Goal: Task Accomplishment & Management: Complete application form

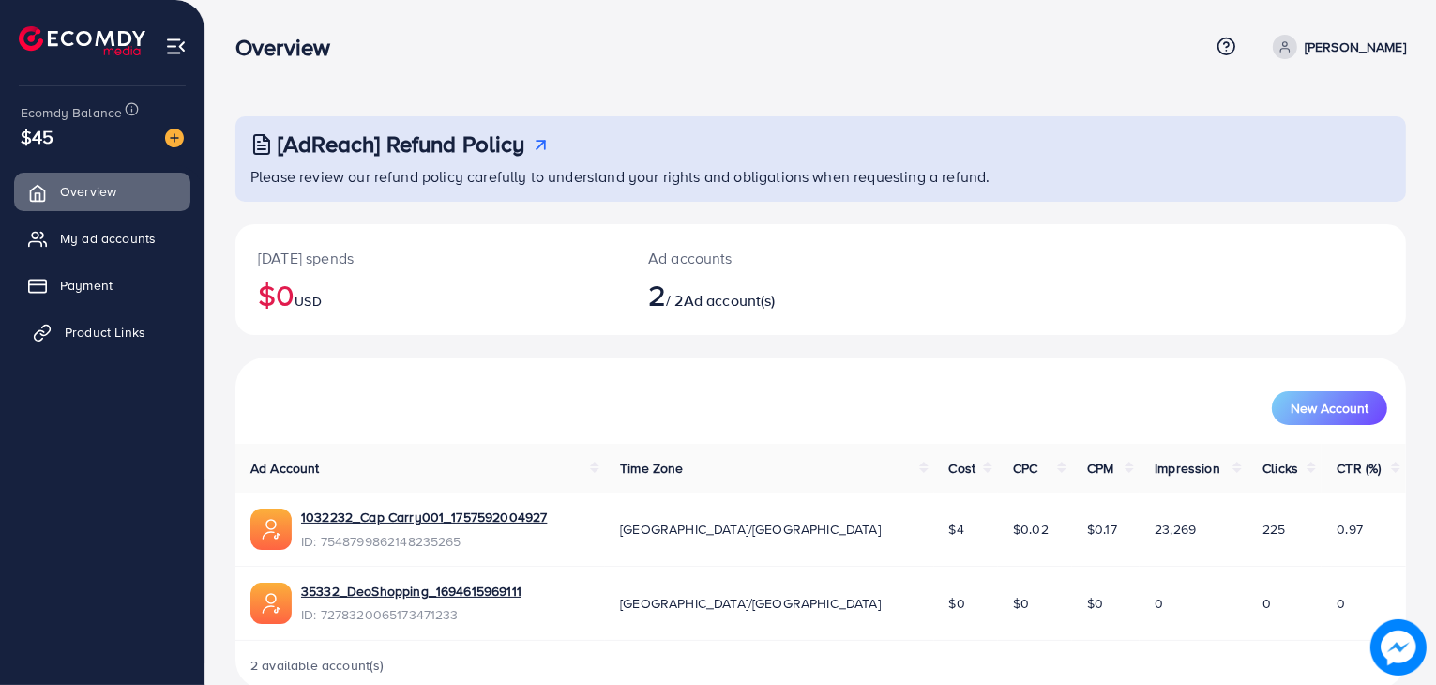
click at [131, 328] on span "Product Links" at bounding box center [105, 332] width 81 height 19
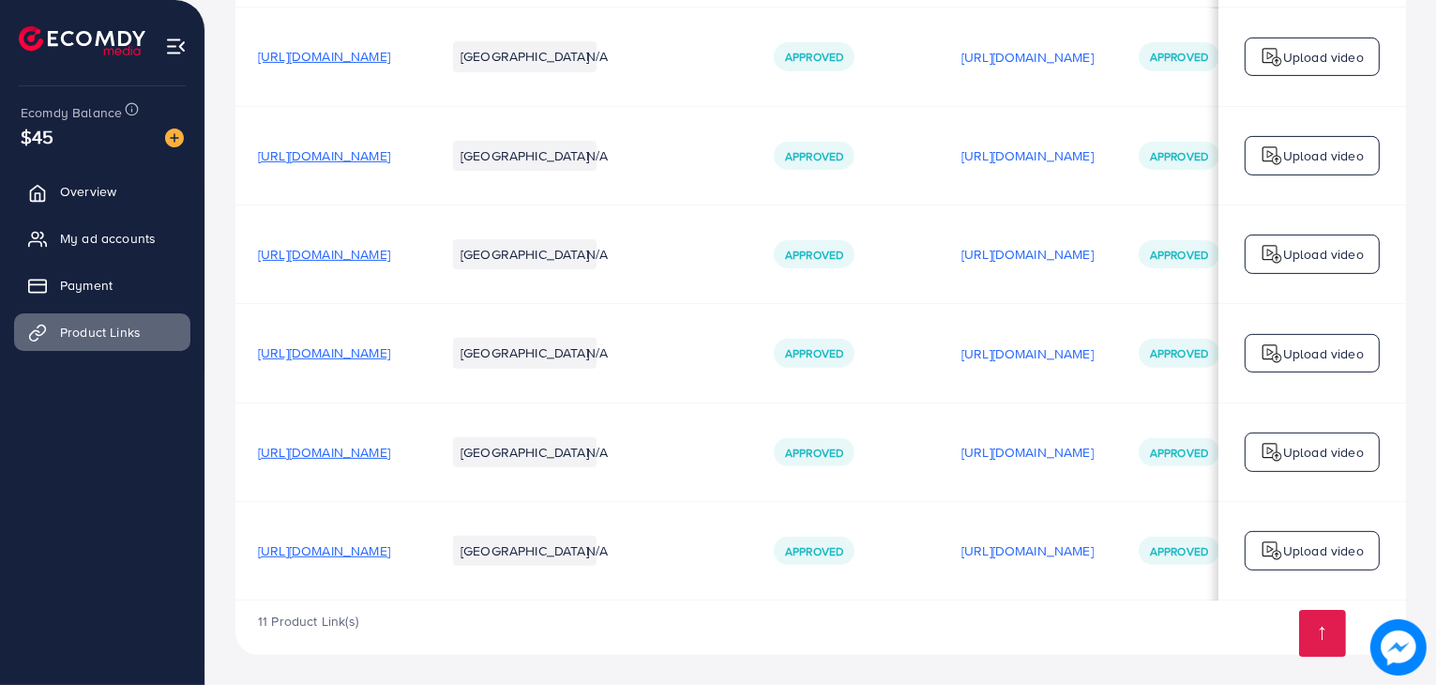
click at [390, 448] on span "[URL][DOMAIN_NAME]" at bounding box center [324, 452] width 132 height 19
click at [390, 547] on span "[URL][DOMAIN_NAME]" at bounding box center [324, 550] width 132 height 19
click at [105, 237] on span "My ad accounts" at bounding box center [113, 238] width 96 height 19
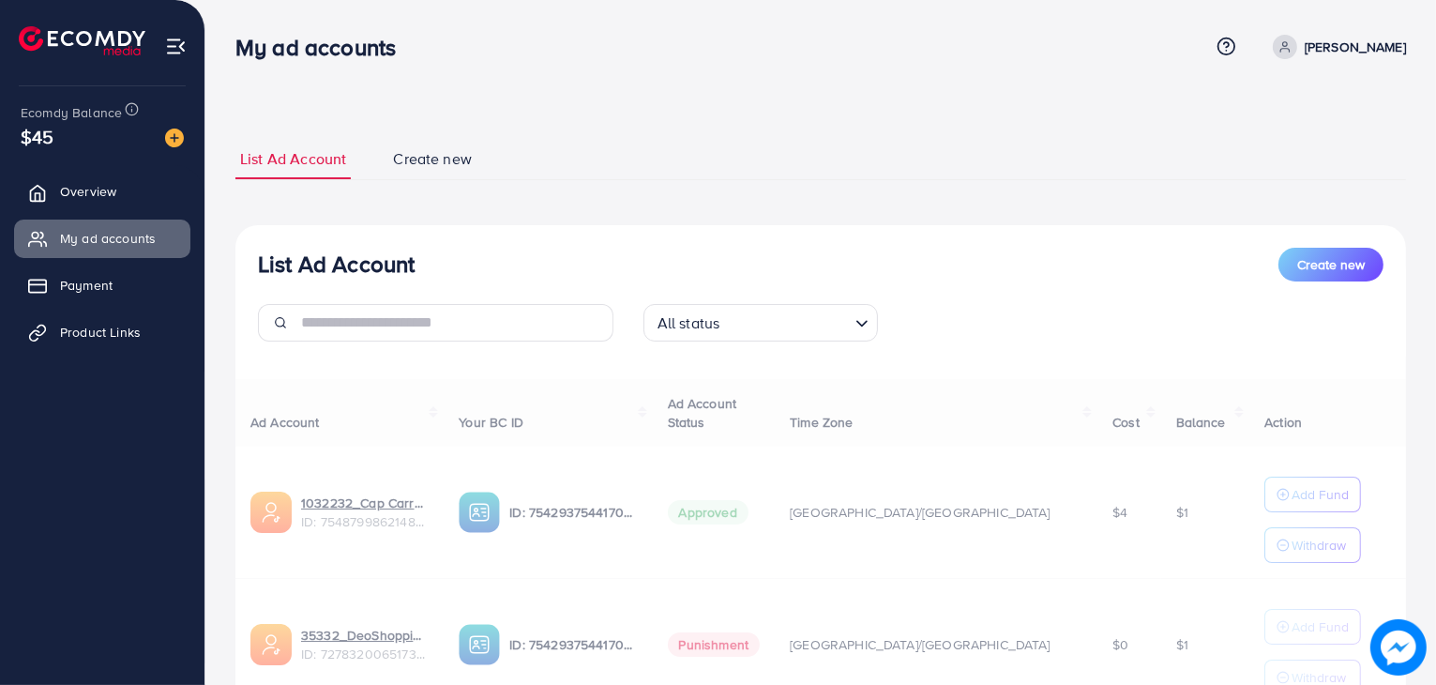
scroll to position [159, 0]
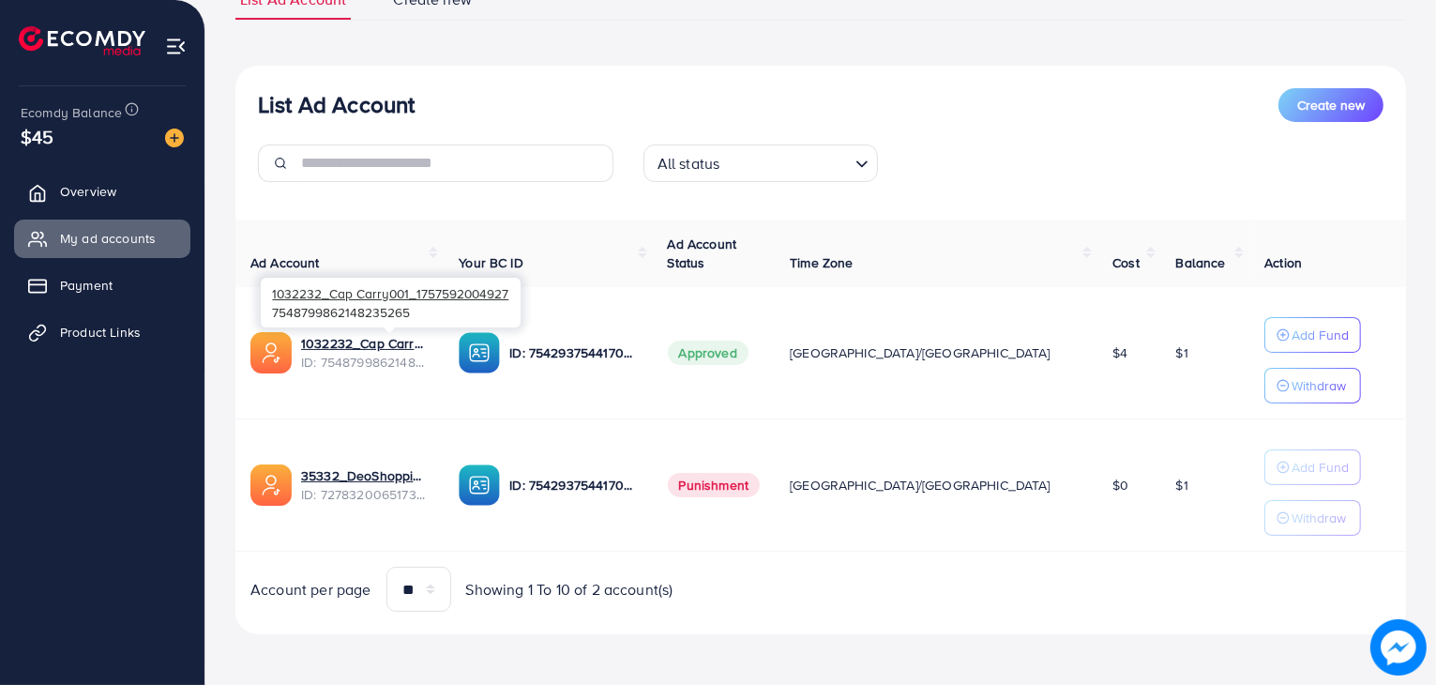
click at [429, 353] on span "ID: 7548799862148235265" at bounding box center [365, 362] width 128 height 19
click at [120, 330] on span "Product Links" at bounding box center [105, 332] width 81 height 19
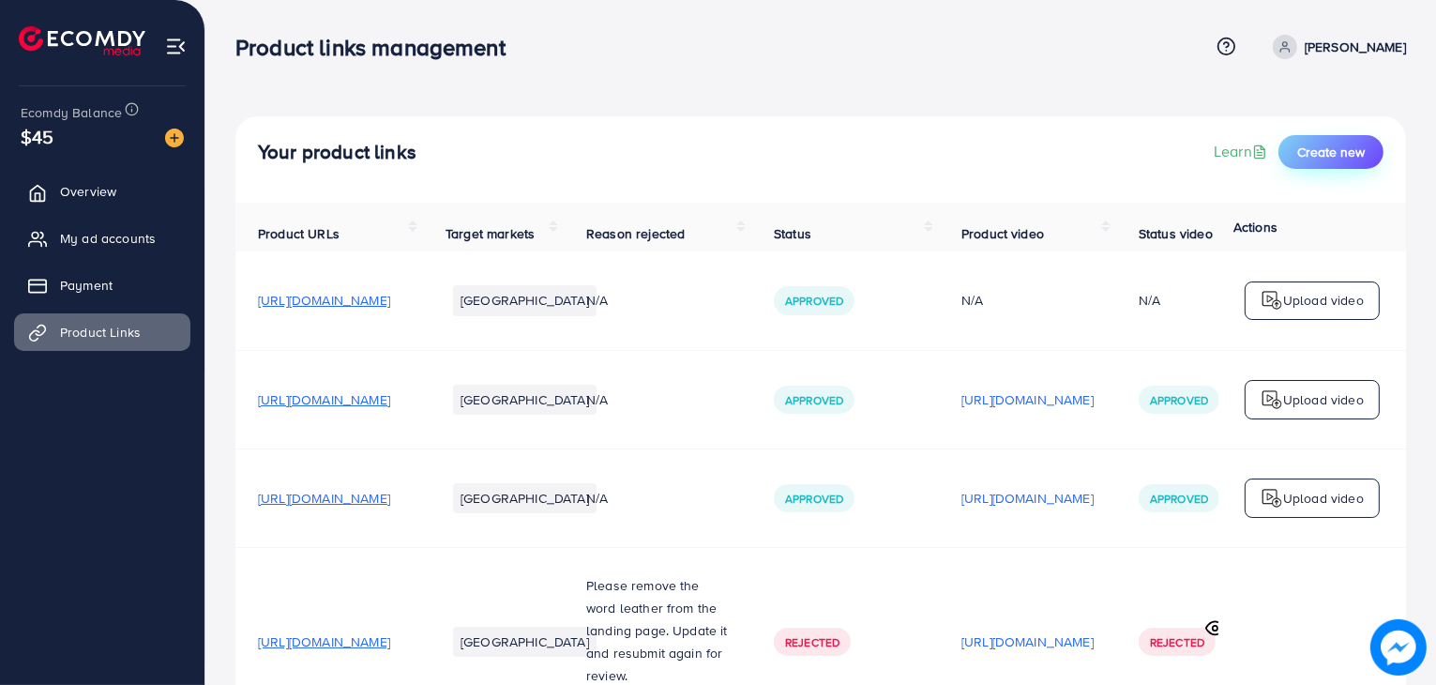
click at [1324, 161] on button "Create new" at bounding box center [1331, 152] width 105 height 34
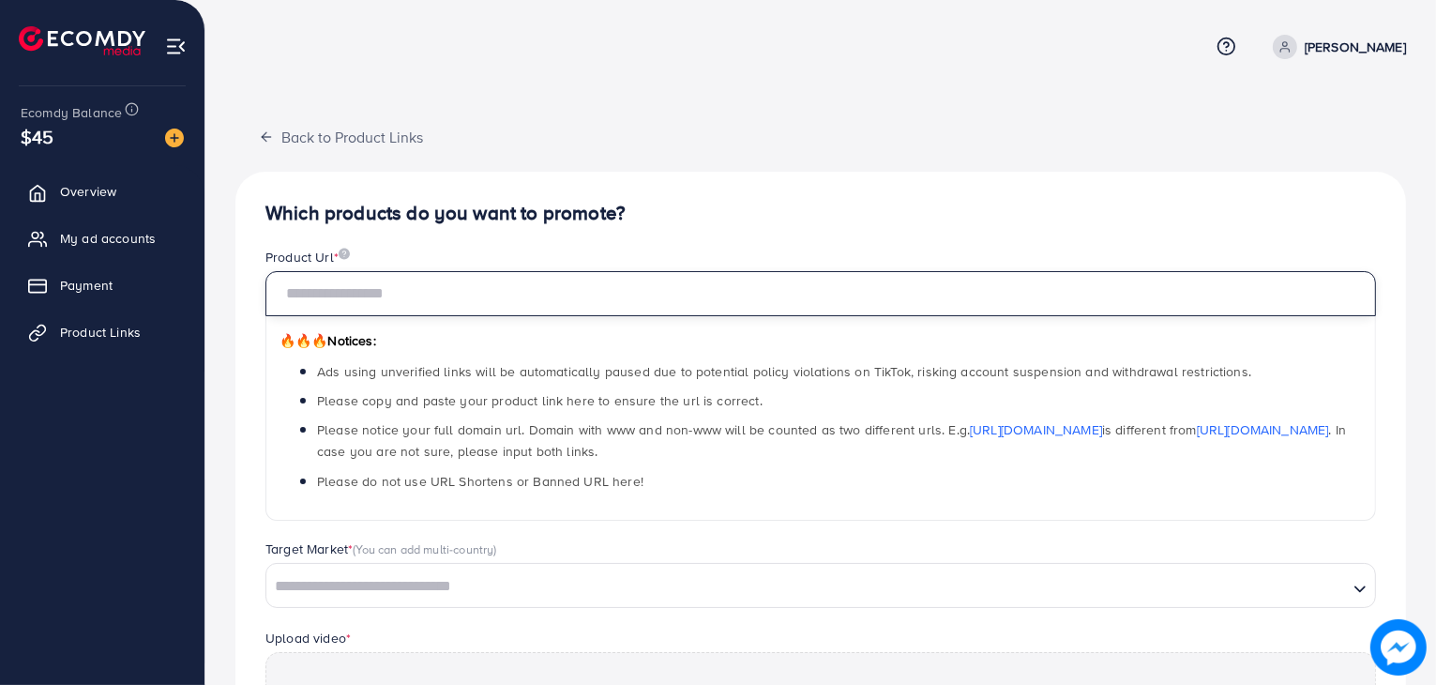
click at [989, 307] on input "text" at bounding box center [821, 293] width 1111 height 45
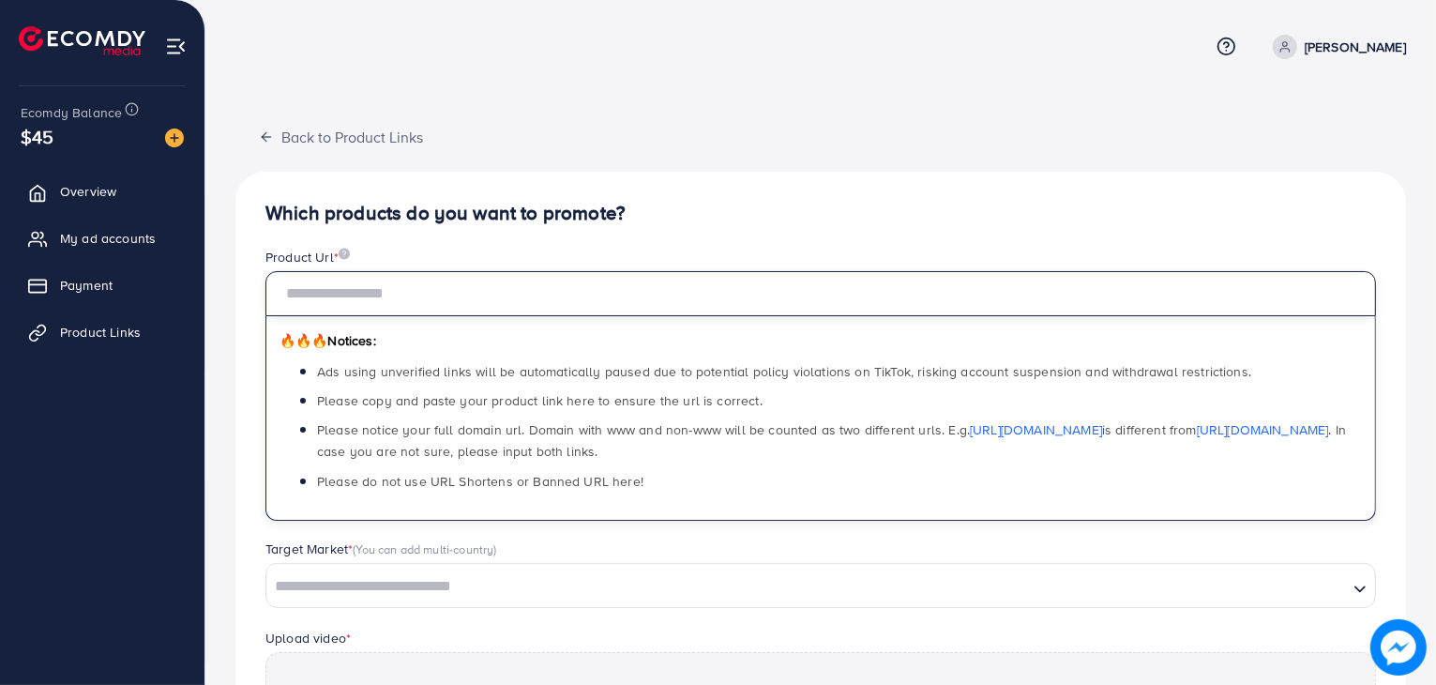
paste input "**********"
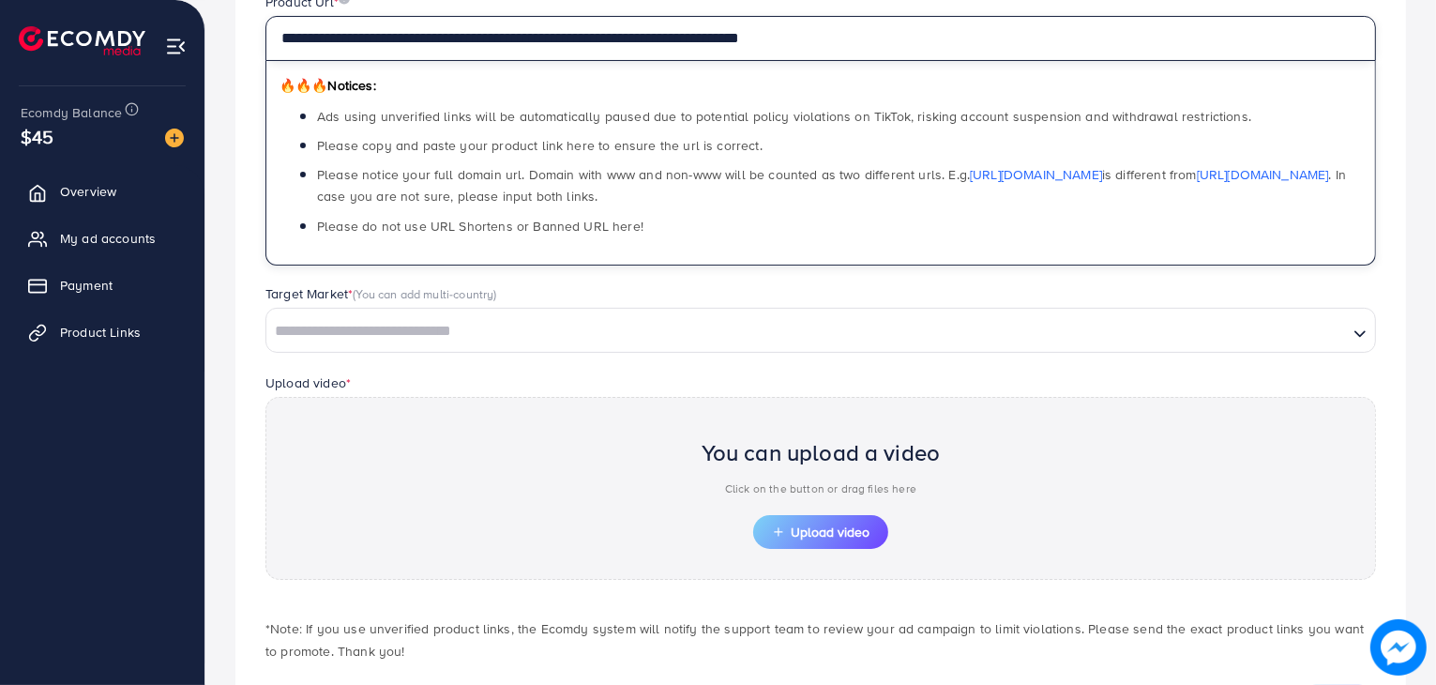
scroll to position [348, 0]
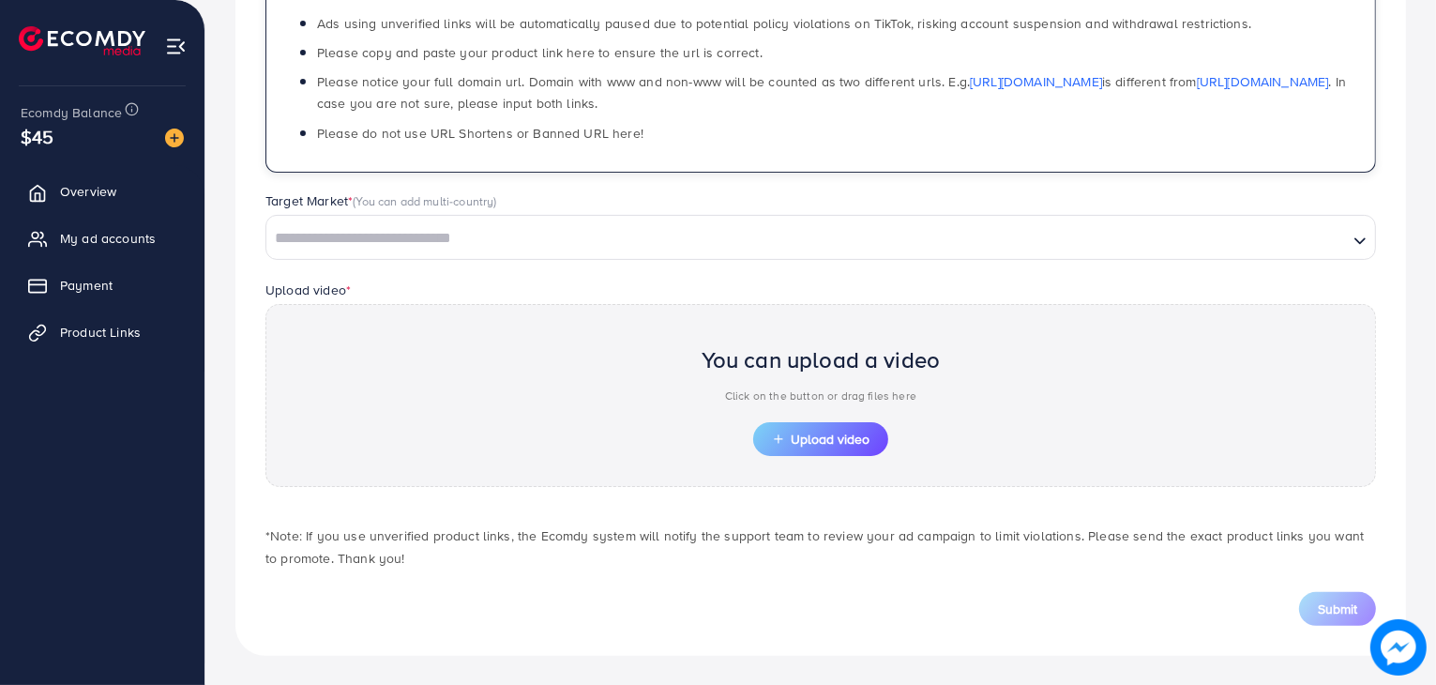
type input "**********"
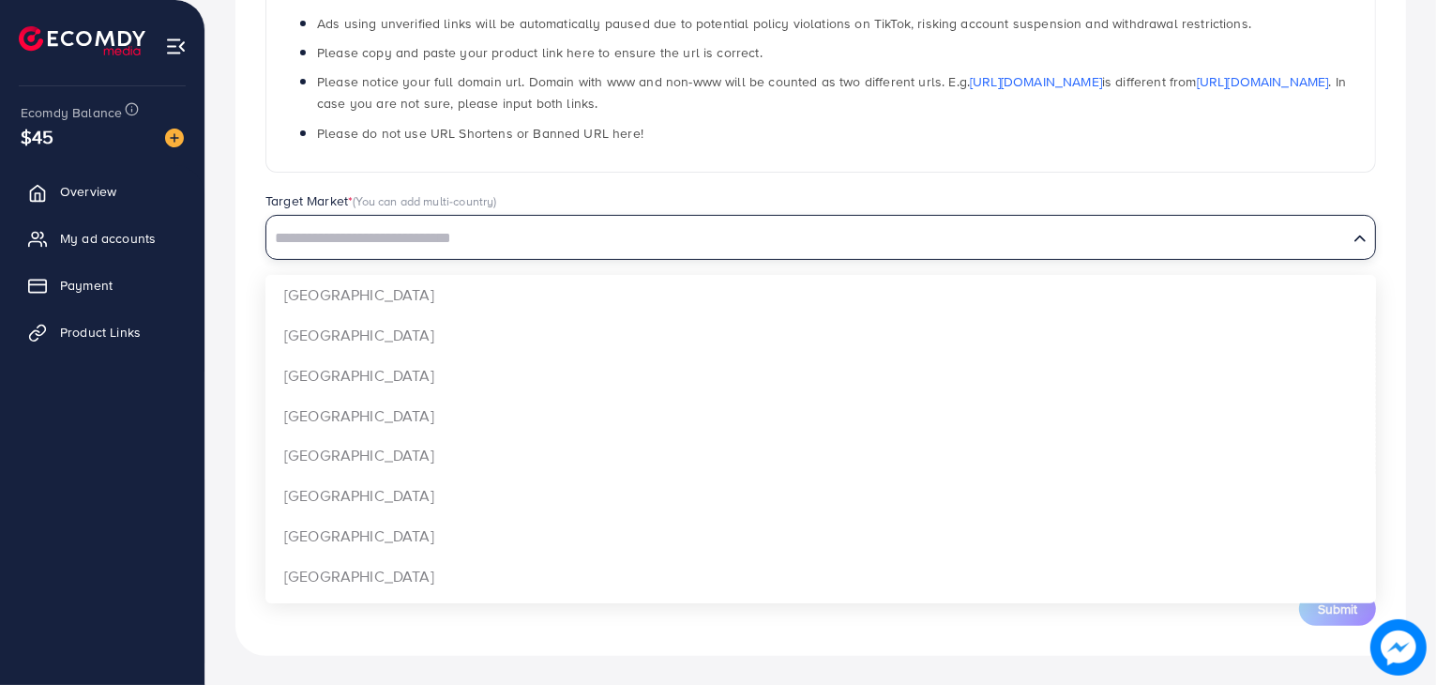
click at [987, 237] on input "Search for option" at bounding box center [807, 238] width 1078 height 29
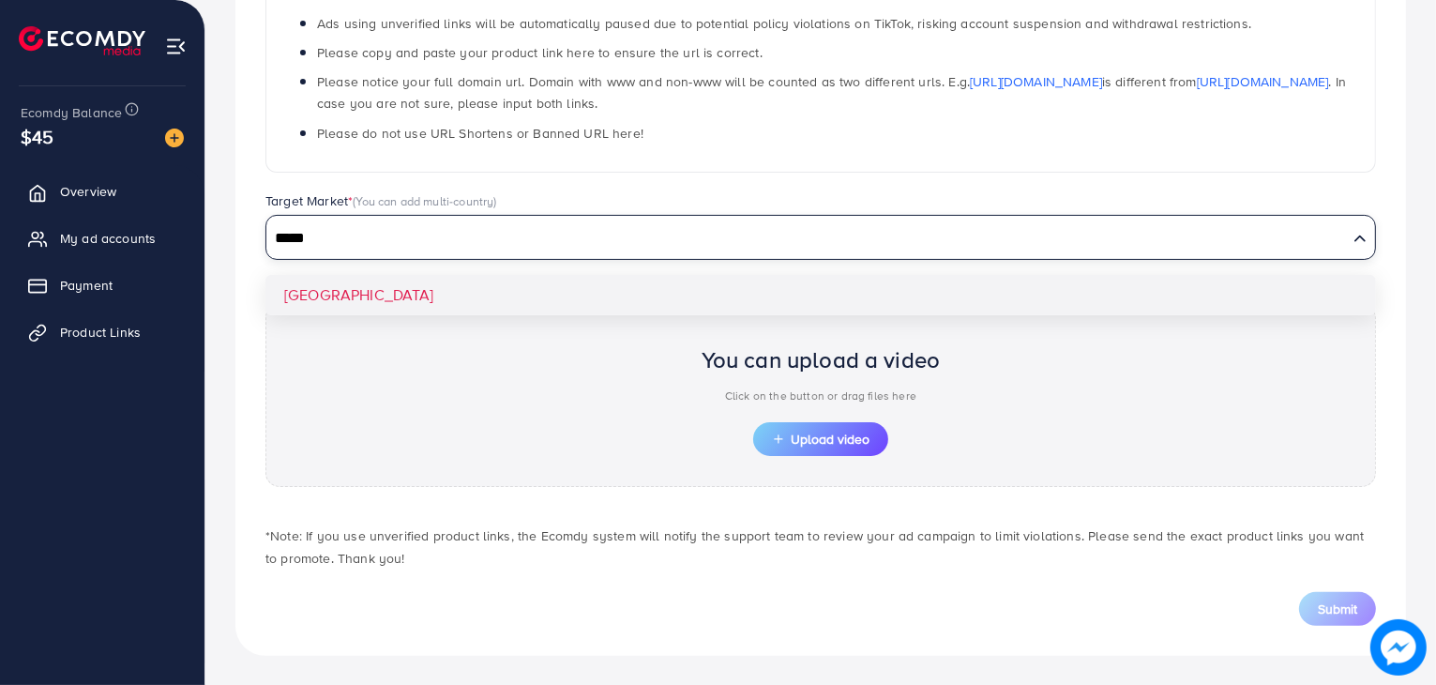
type input "*****"
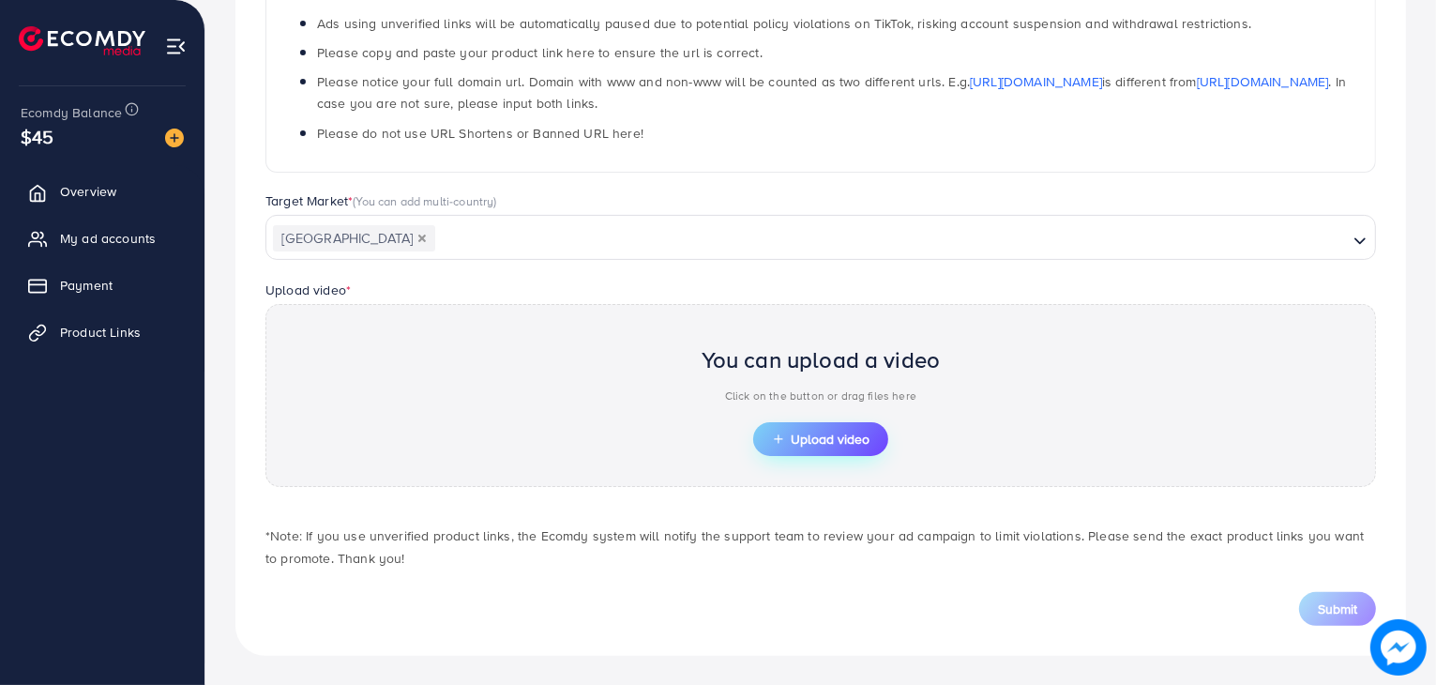
click at [863, 440] on span "Upload video" at bounding box center [821, 438] width 98 height 13
click at [844, 447] on button "Upload video" at bounding box center [820, 439] width 135 height 34
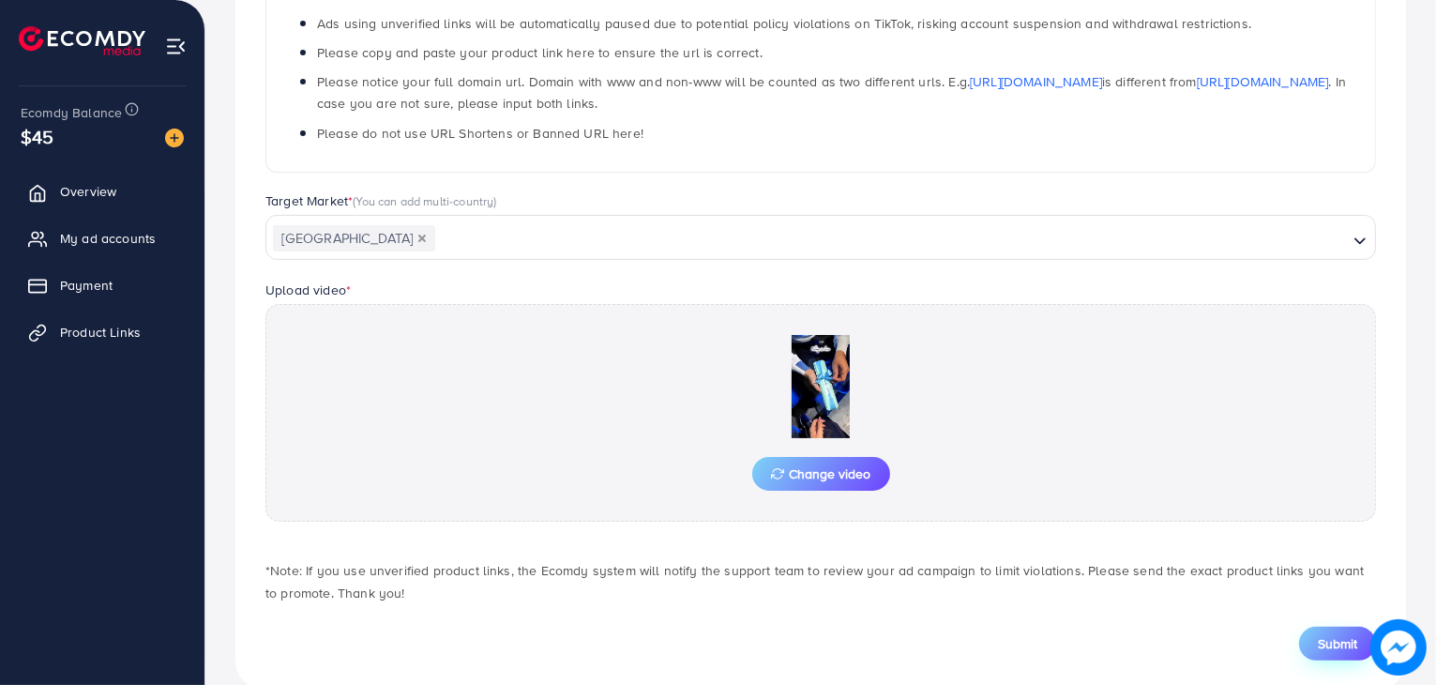
click at [1333, 635] on span "Submit" at bounding box center [1337, 643] width 39 height 19
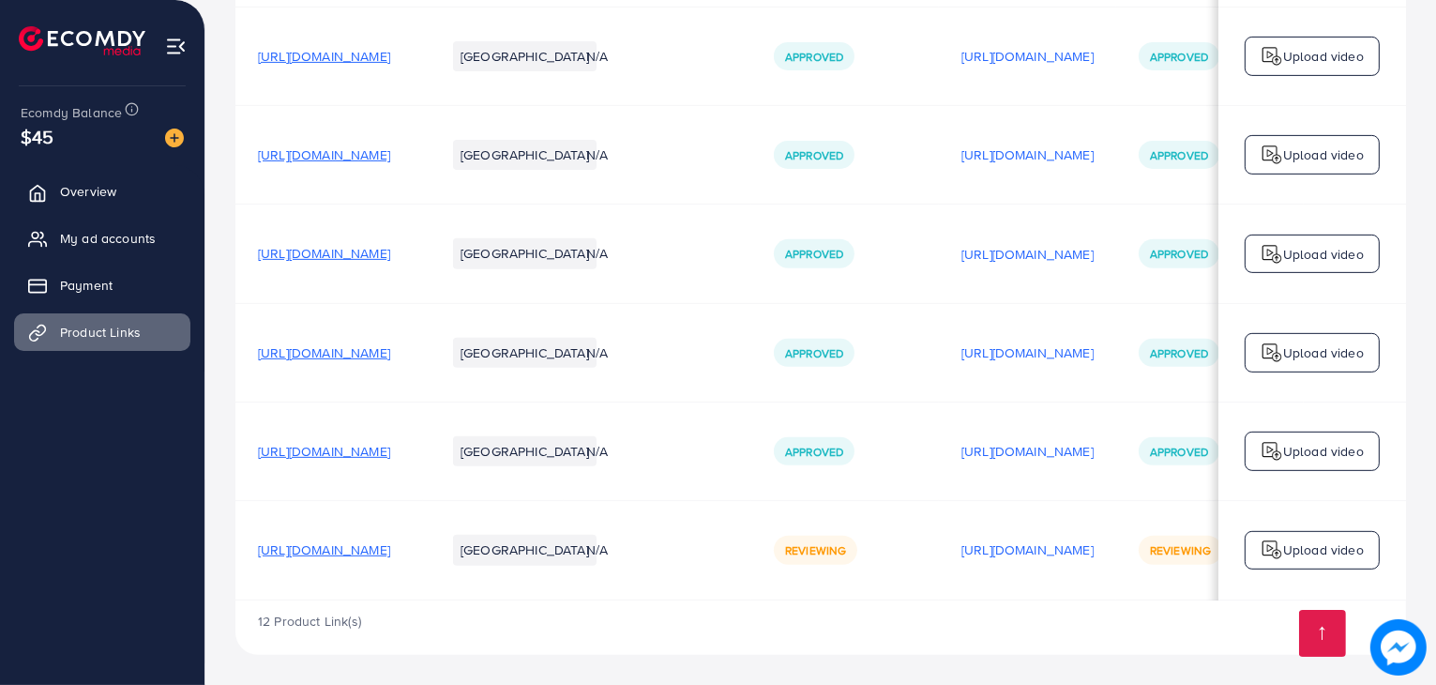
scroll to position [0, 319]
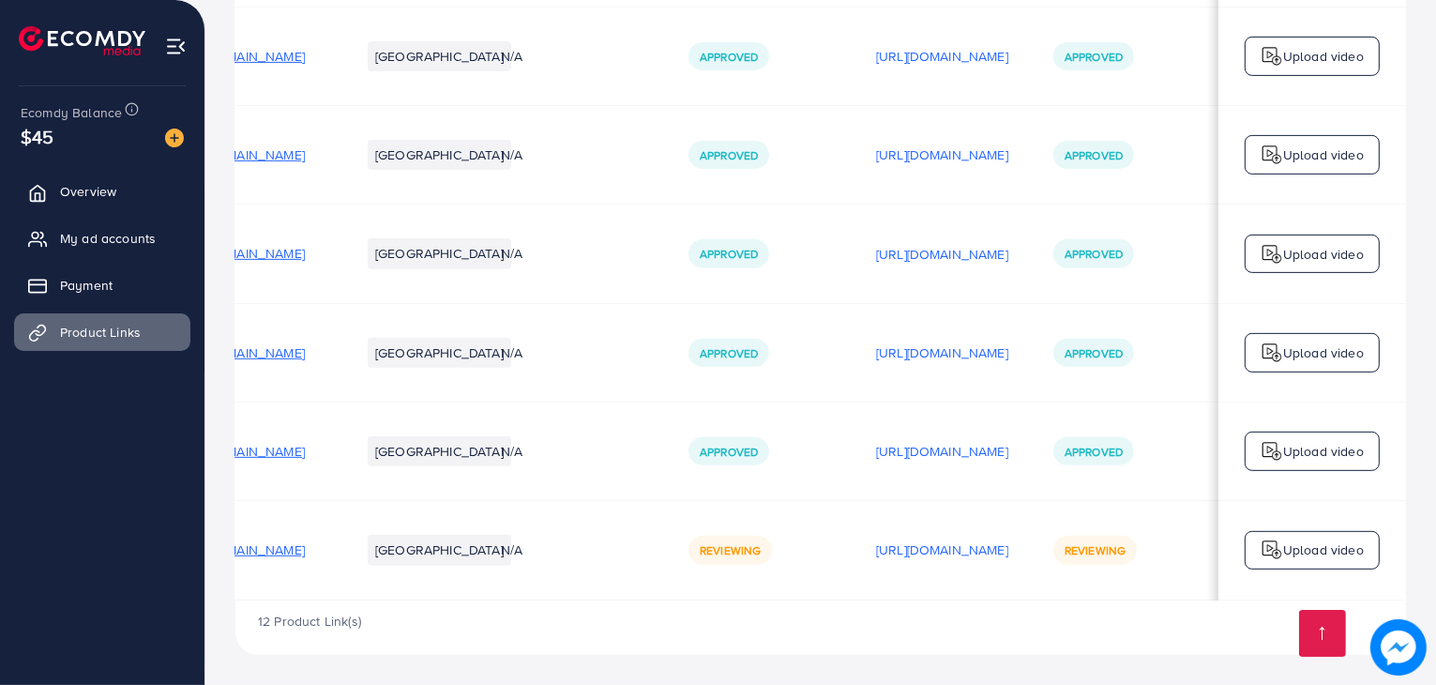
click at [1266, 551] on img at bounding box center [1272, 550] width 23 height 23
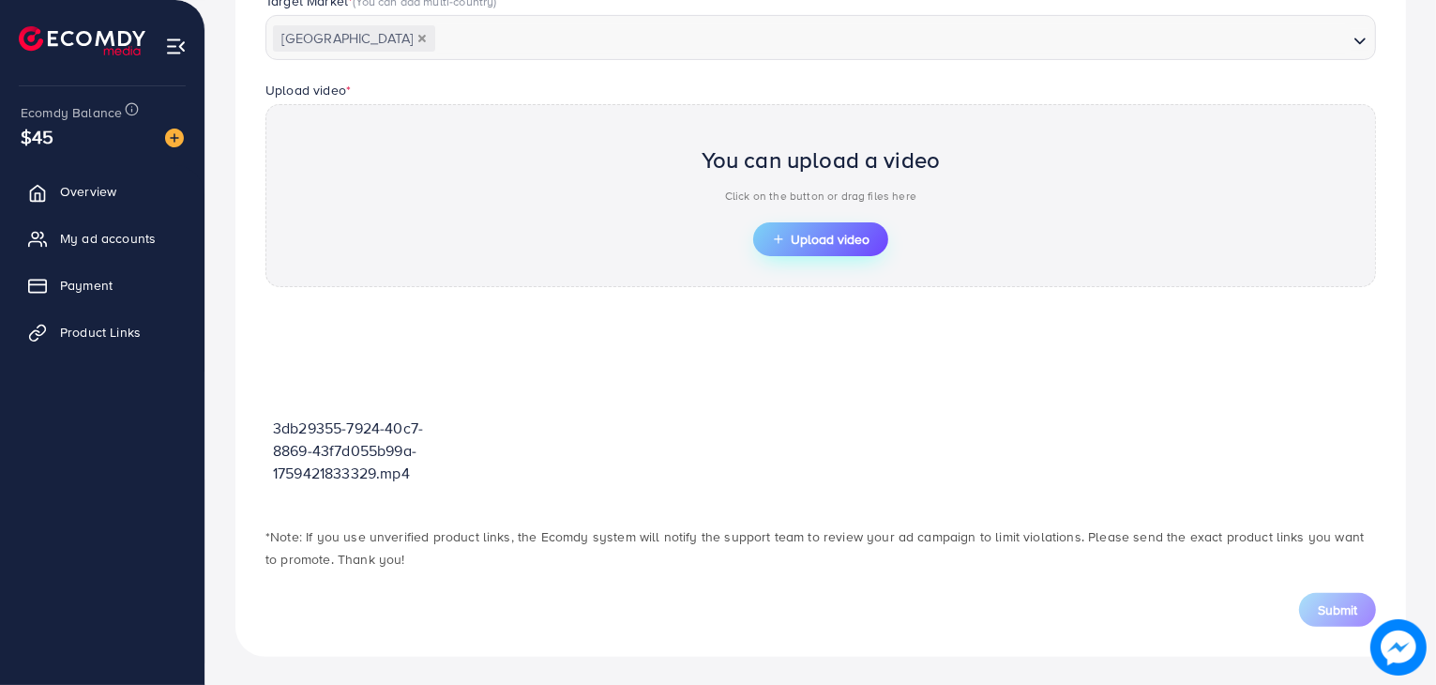
click at [835, 234] on span "Upload video" at bounding box center [821, 239] width 98 height 13
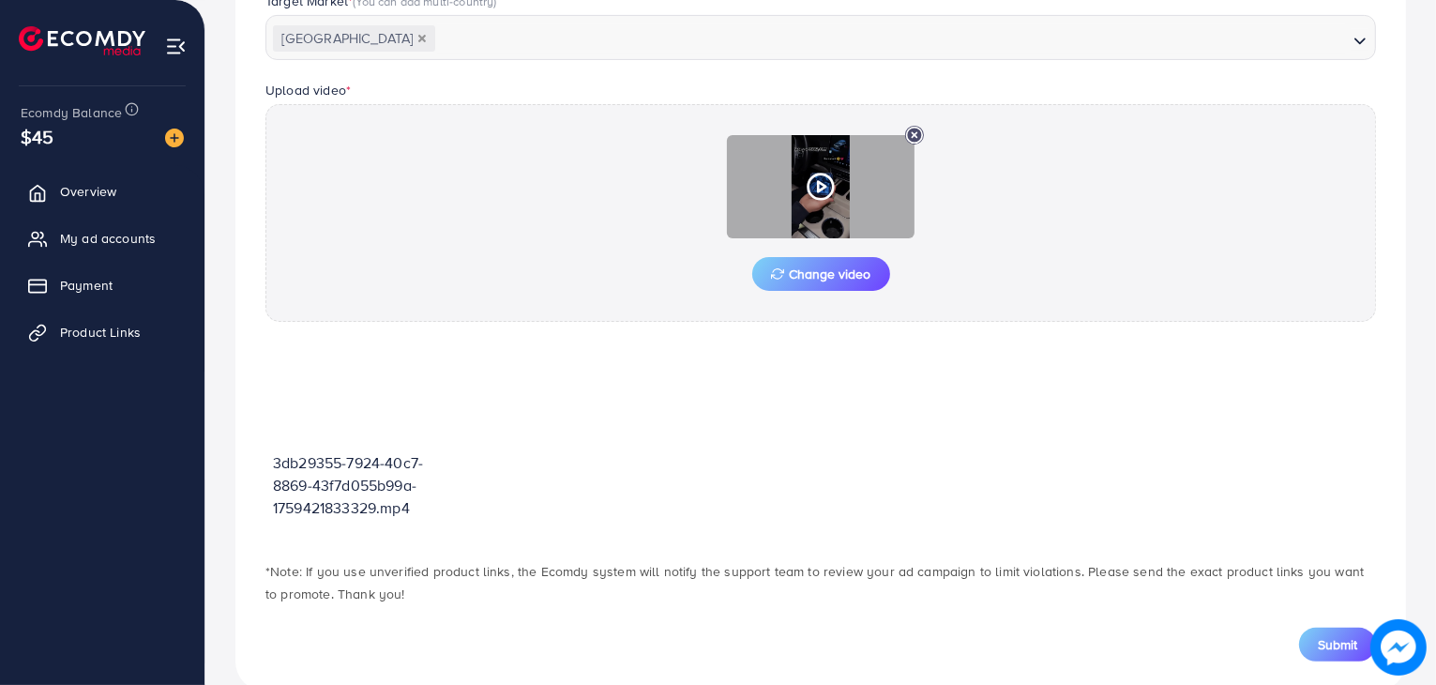
click at [829, 187] on icon at bounding box center [821, 187] width 30 height 30
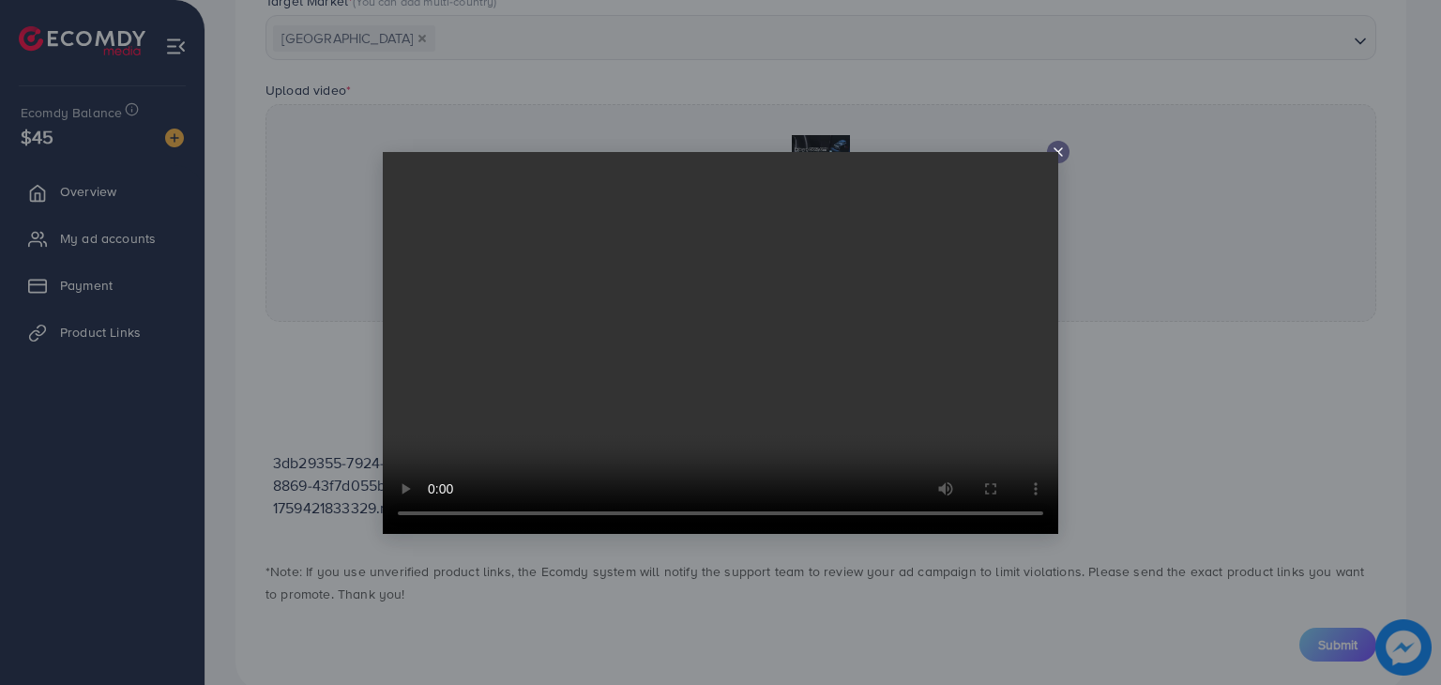
click at [1053, 150] on icon at bounding box center [1058, 151] width 15 height 15
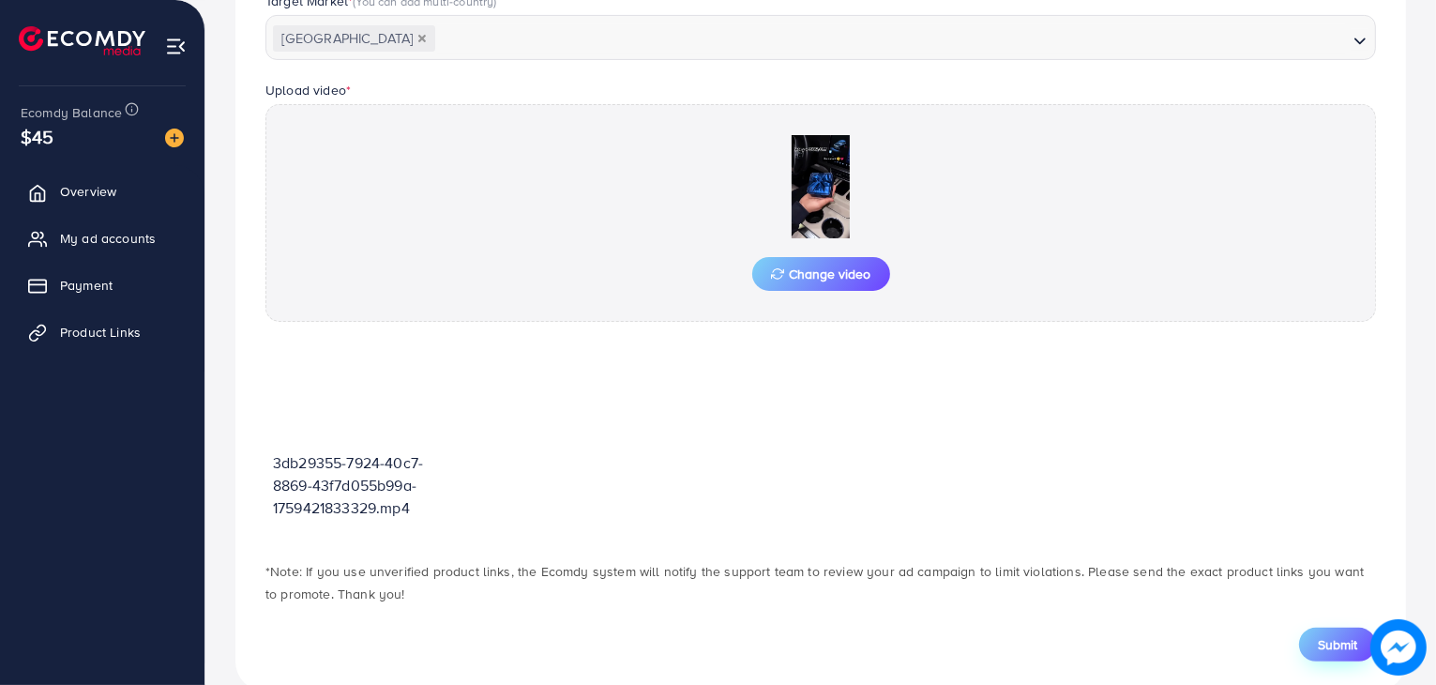
click at [1331, 642] on span "Submit" at bounding box center [1337, 644] width 39 height 19
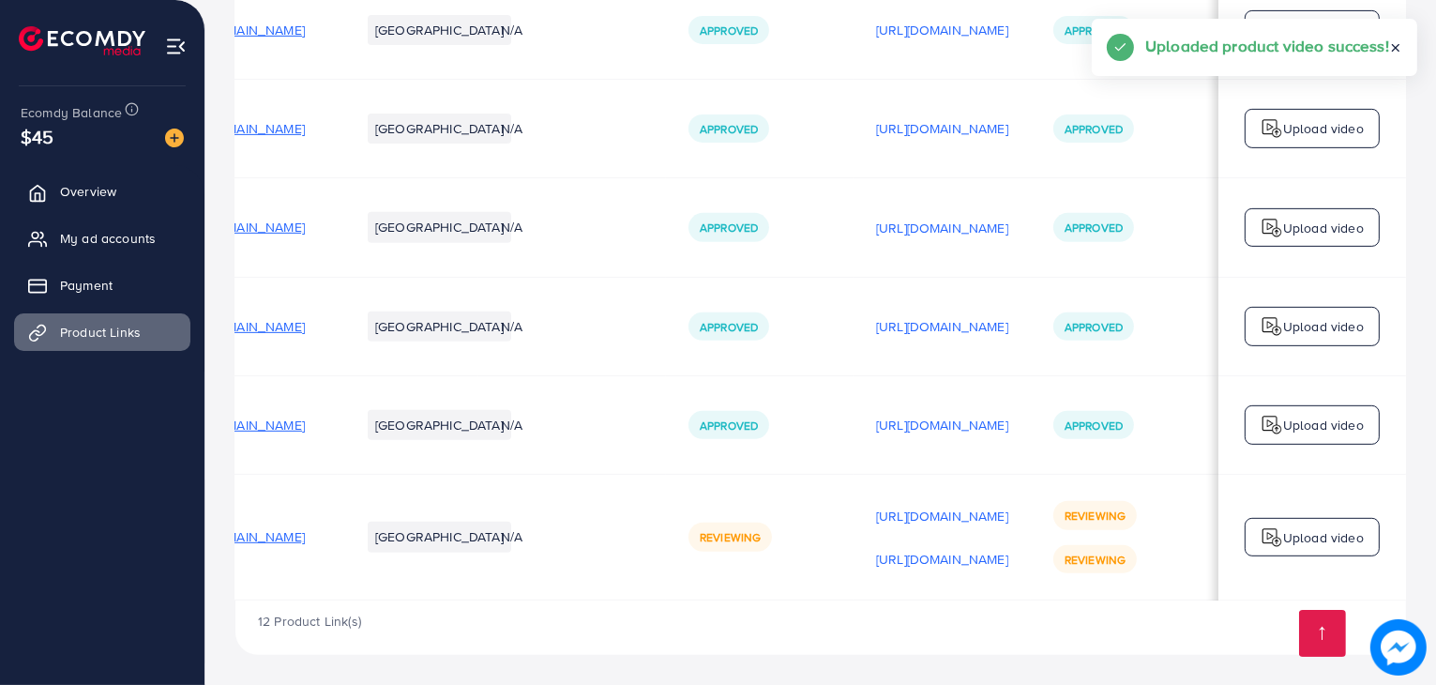
scroll to position [0, 315]
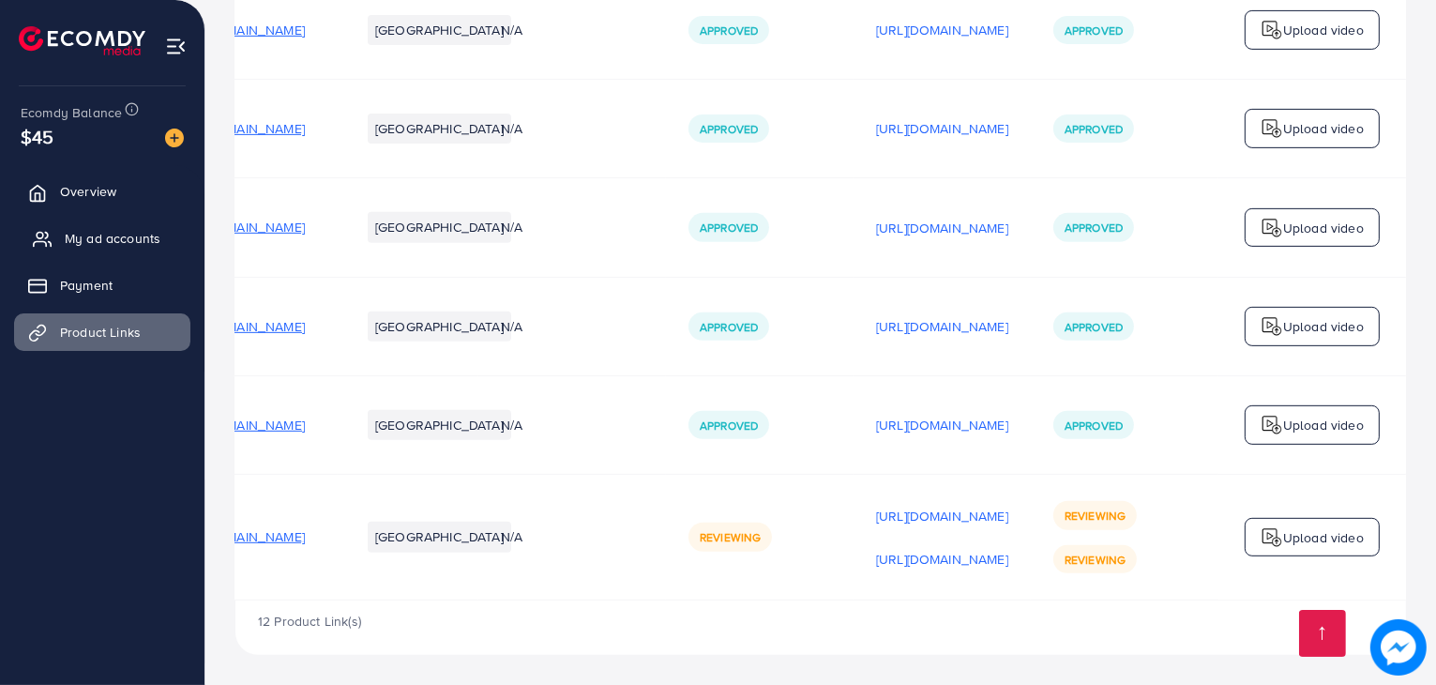
click at [103, 244] on span "My ad accounts" at bounding box center [113, 238] width 96 height 19
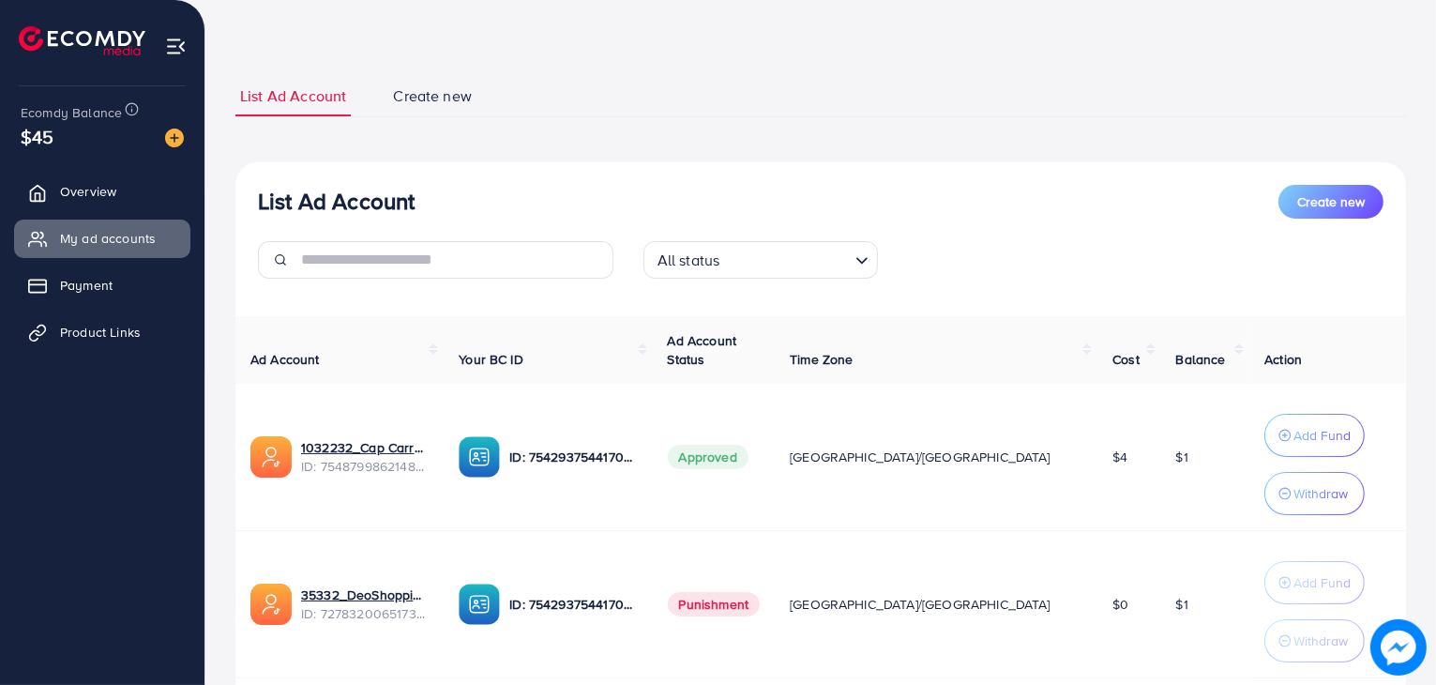
scroll to position [64, 0]
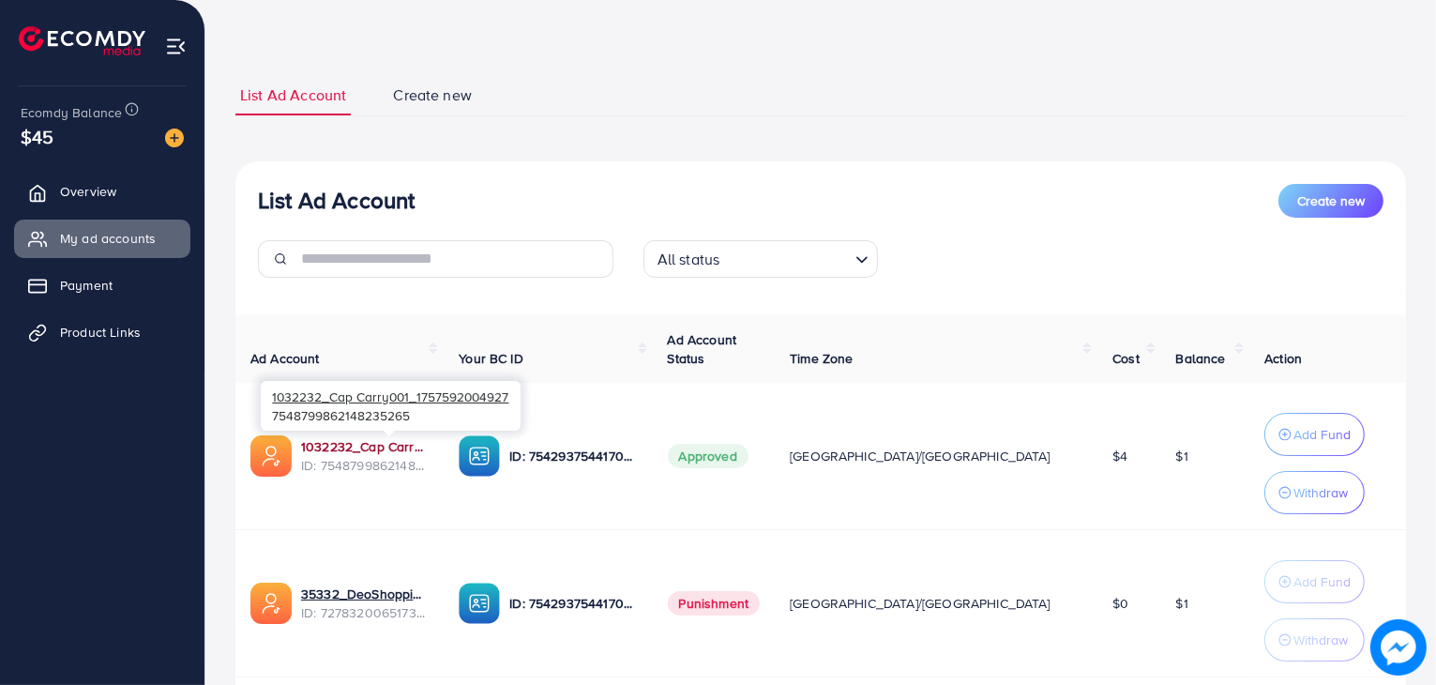
click at [412, 447] on link "1032232_Cap Carry001_1757592004927" at bounding box center [365, 446] width 128 height 19
